Goal: Check status: Check status

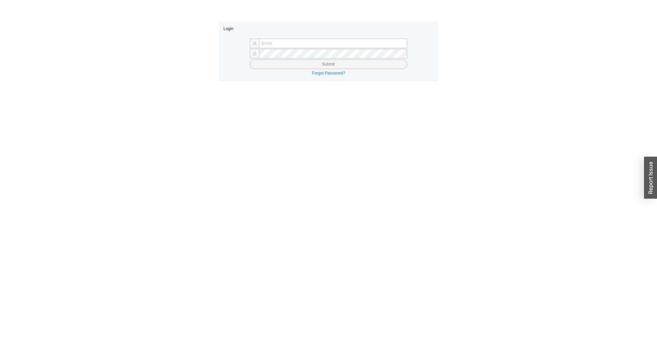
type input "[EMAIL_ADDRESS][DOMAIN_NAME]"
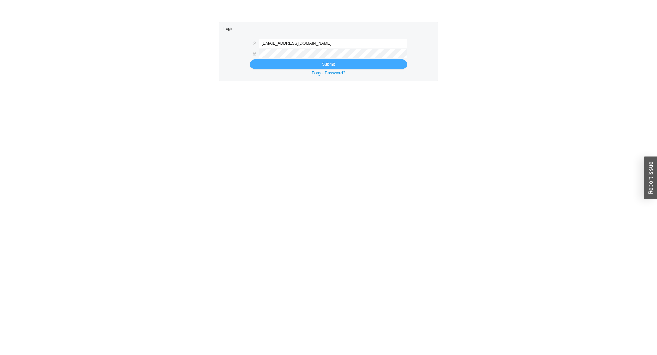
click at [328, 65] on button "Submit" at bounding box center [328, 65] width 157 height 10
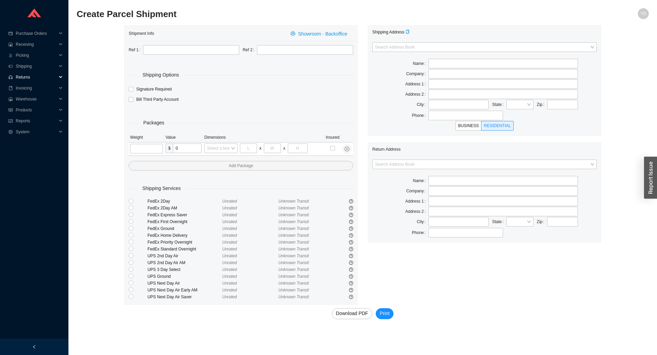
click at [26, 79] on span "Returns" at bounding box center [36, 77] width 41 height 11
click at [28, 89] on link "Search" at bounding box center [22, 88] width 13 height 5
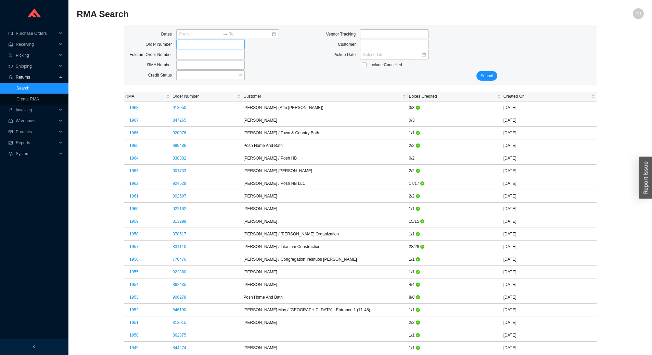
click at [218, 47] on input "tel" at bounding box center [210, 45] width 68 height 10
type input "813298"
click button "Submit" at bounding box center [486, 76] width 21 height 10
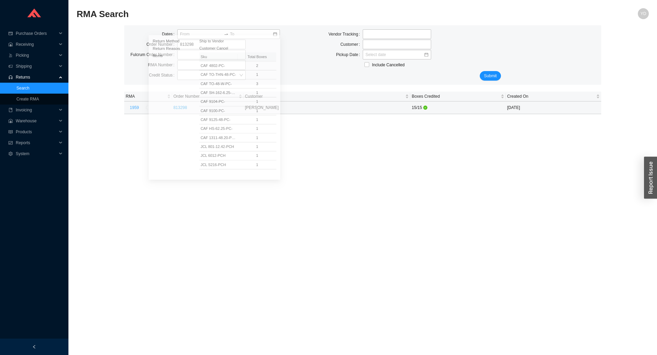
click at [137, 108] on button "1959" at bounding box center [134, 108] width 17 height 10
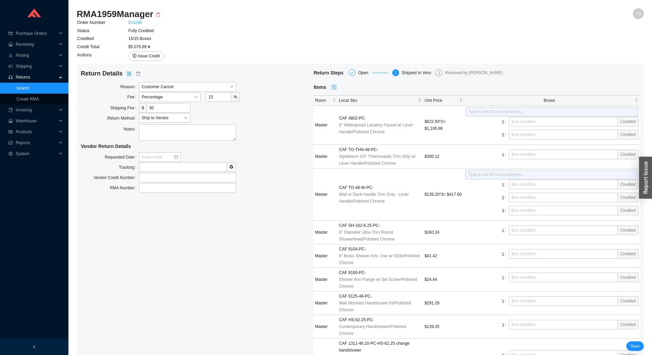
click at [139, 24] on link "813298" at bounding box center [135, 22] width 14 height 5
